Goal: Task Accomplishment & Management: Use online tool/utility

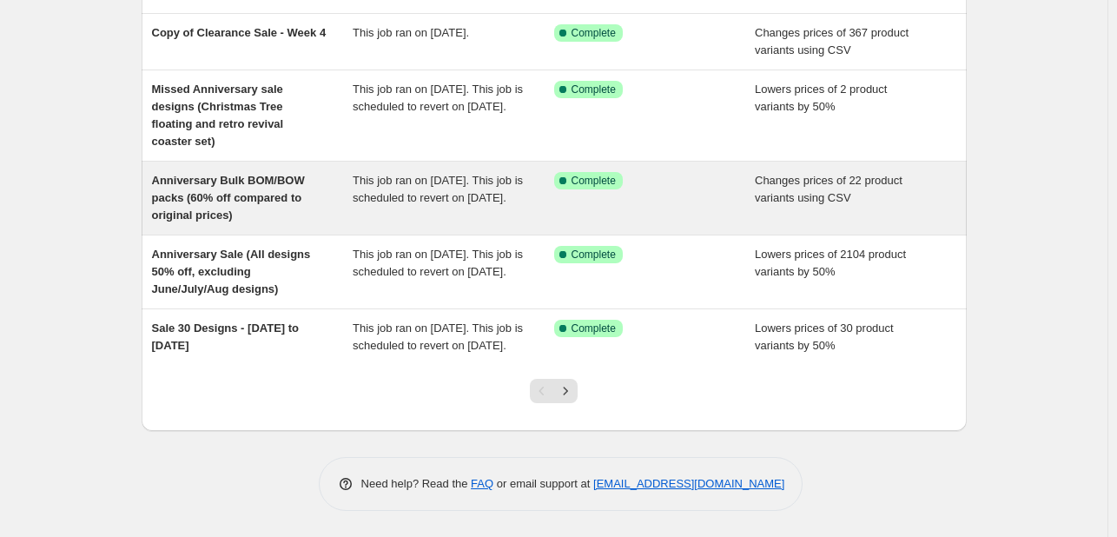
scroll to position [494, 0]
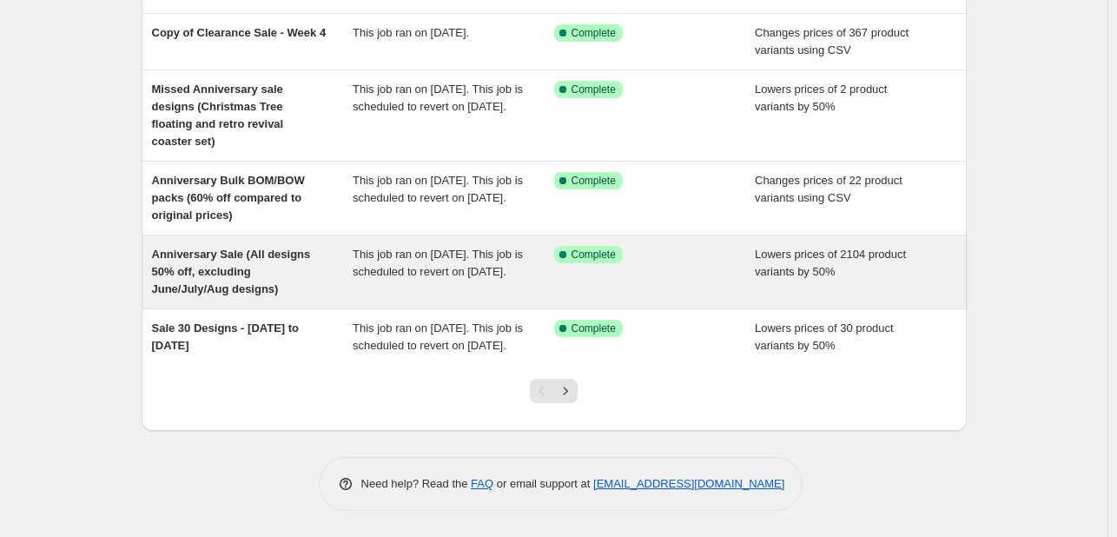
click at [222, 261] on div "Anniversary Sale (All designs 50% off, excluding June/July/Aug designs)" at bounding box center [252, 272] width 201 height 52
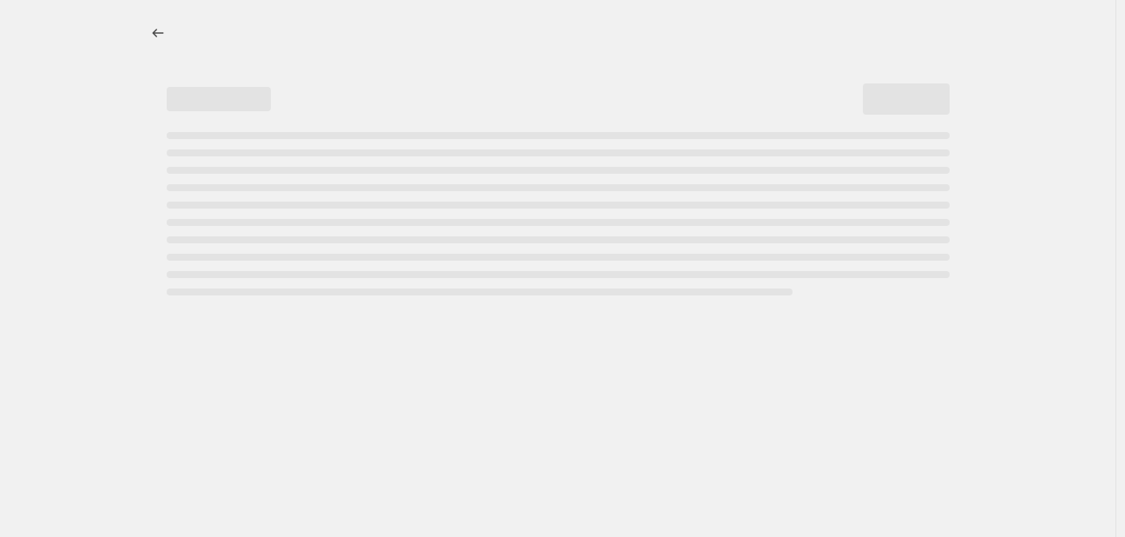
select select "percentage"
select select "tag"
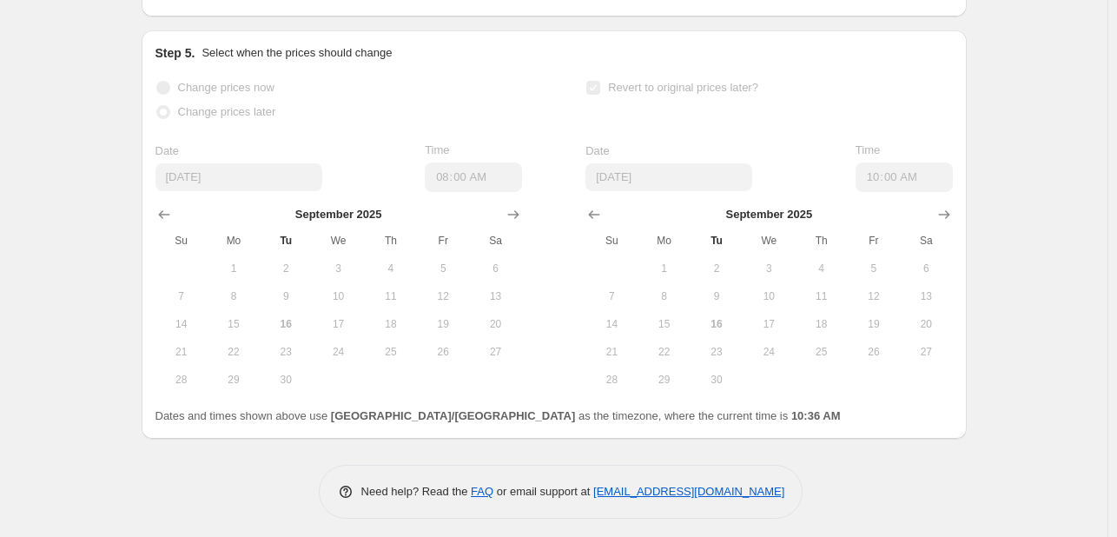
scroll to position [2464, 0]
